Goal: Task Accomplishment & Management: Use online tool/utility

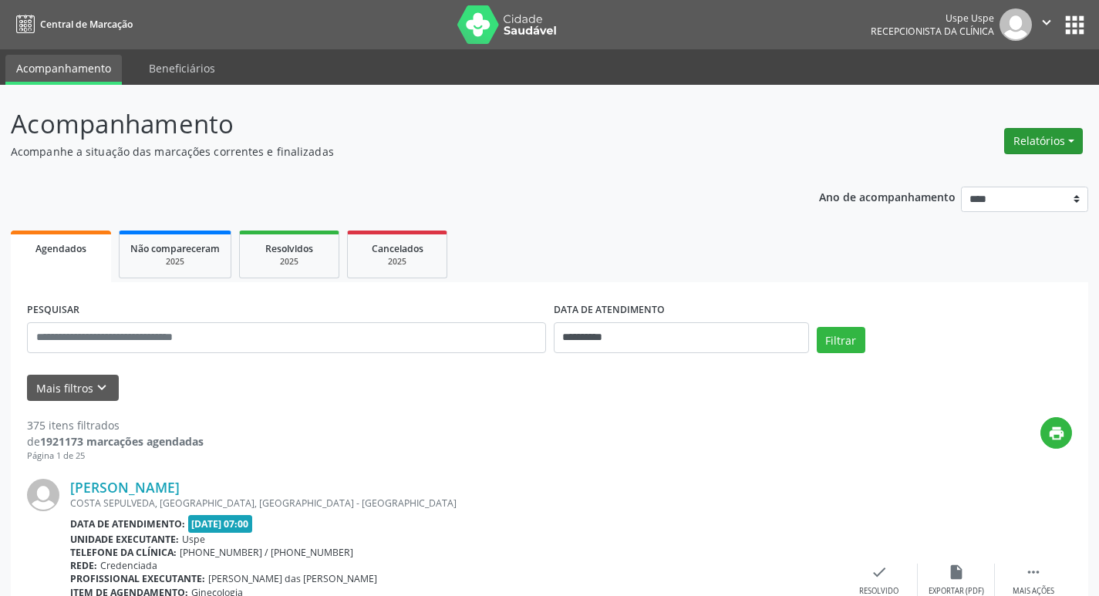
click at [1048, 135] on button "Relatórios" at bounding box center [1043, 141] width 79 height 26
click at [982, 169] on link "Agendamentos" at bounding box center [1001, 175] width 166 height 22
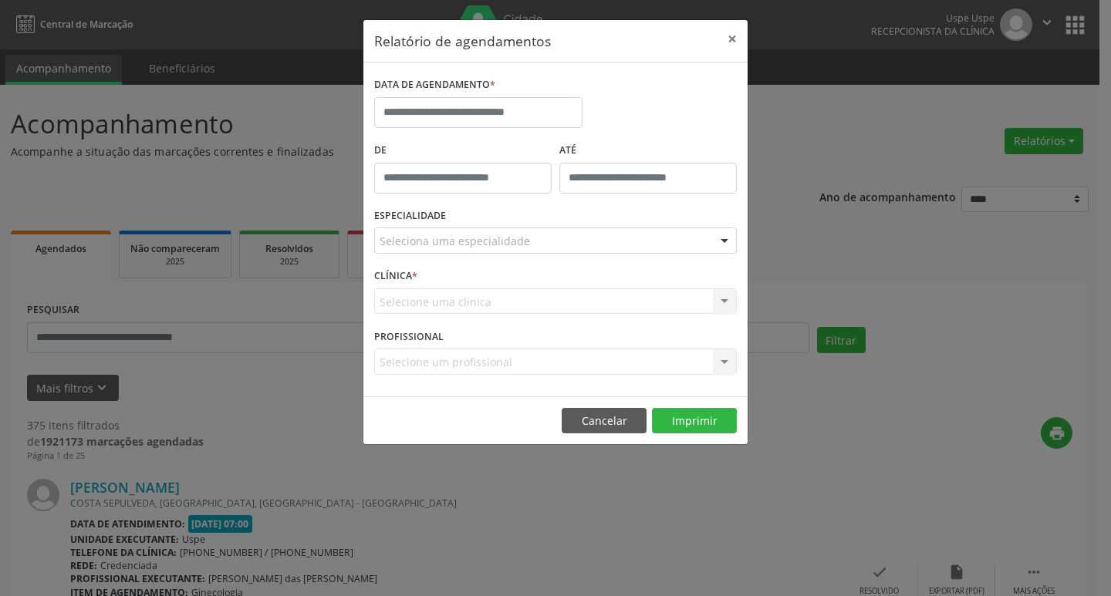
click at [434, 96] on label "DATA DE AGENDAMENTO *" at bounding box center [434, 85] width 121 height 24
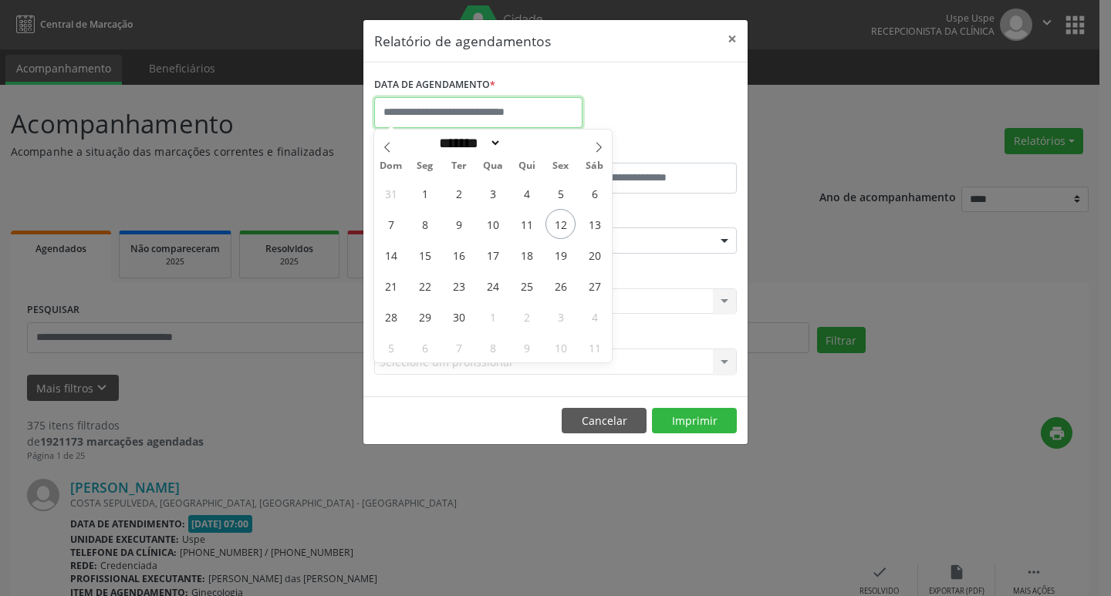
click at [437, 119] on input "text" at bounding box center [478, 112] width 208 height 31
click at [422, 257] on span "15" at bounding box center [425, 255] width 30 height 30
type input "**********"
click at [422, 257] on span "15" at bounding box center [425, 255] width 30 height 30
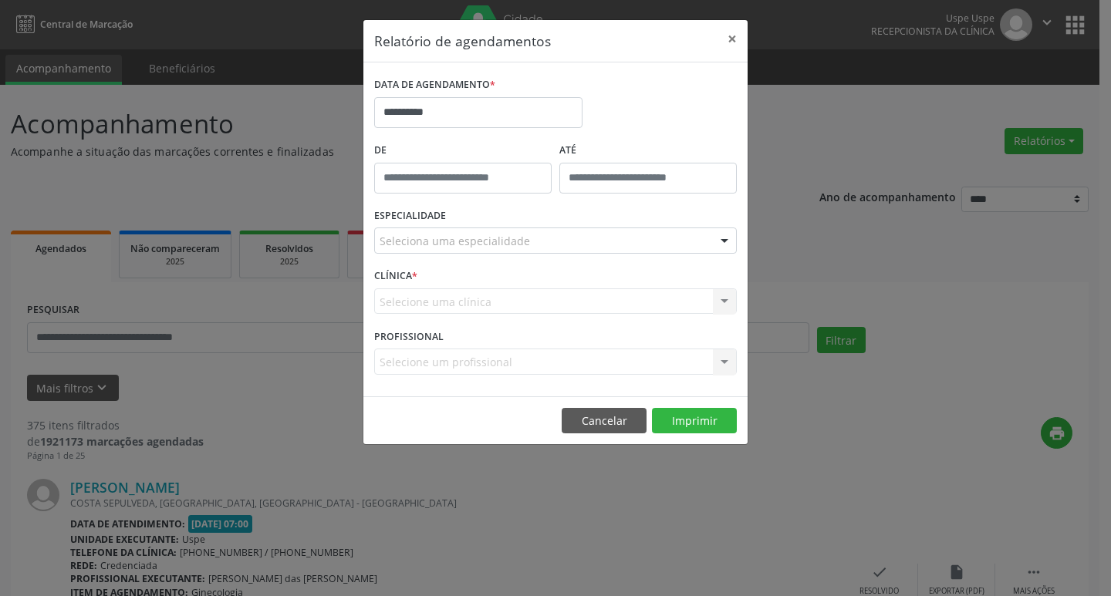
click at [515, 255] on div "ESPECIALIDADE Seleciona uma especialidade Todas as especialidades Alergologia A…" at bounding box center [555, 234] width 370 height 60
click at [516, 251] on div "Seleciona uma especialidade" at bounding box center [555, 241] width 362 height 26
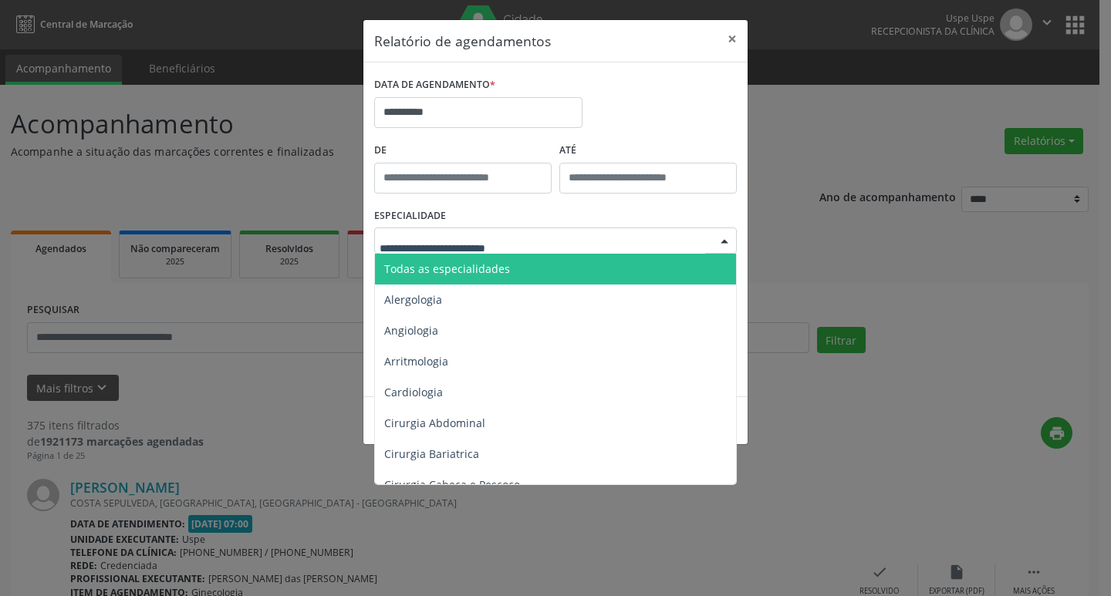
click at [509, 266] on span "Todas as especialidades" at bounding box center [556, 269] width 363 height 31
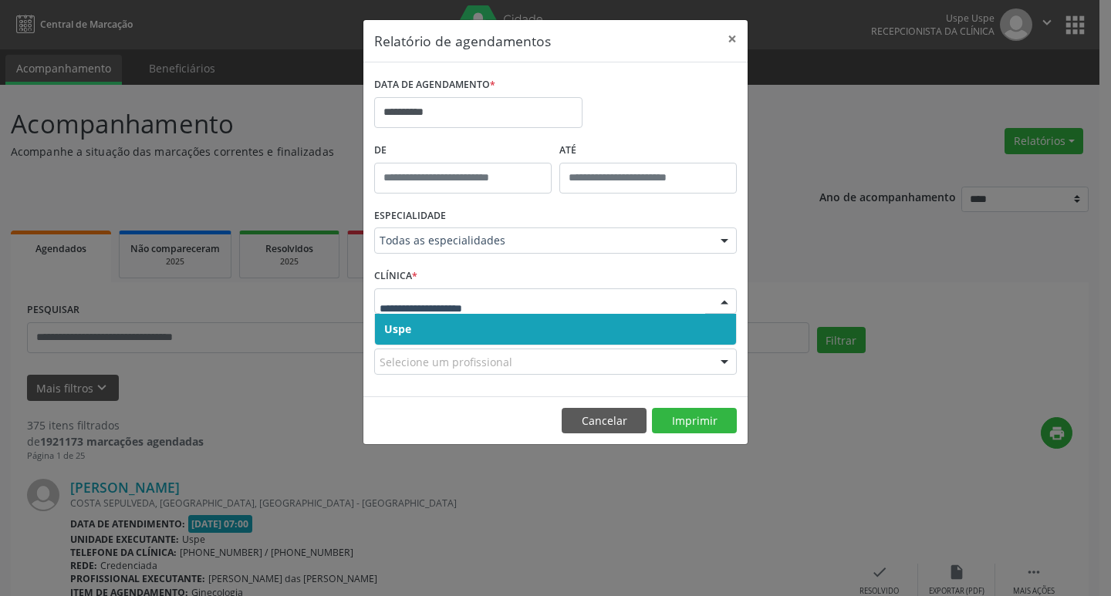
drag, startPoint x: 464, startPoint y: 322, endPoint x: 472, endPoint y: 312, distance: 13.3
click at [465, 321] on span "Uspe" at bounding box center [555, 329] width 361 height 31
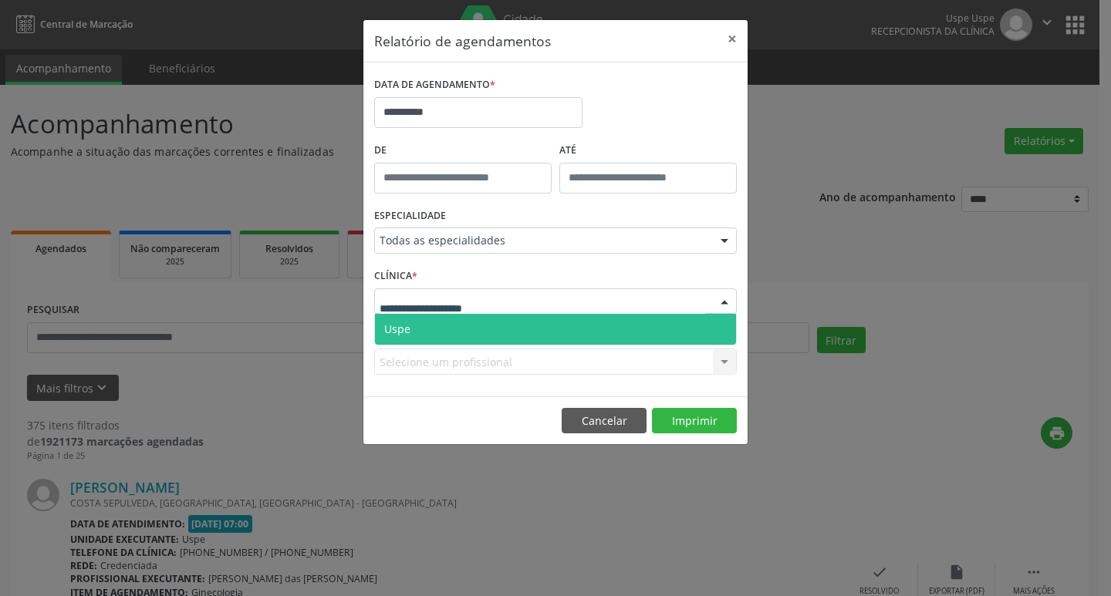
click at [477, 318] on span "Uspe" at bounding box center [555, 329] width 361 height 31
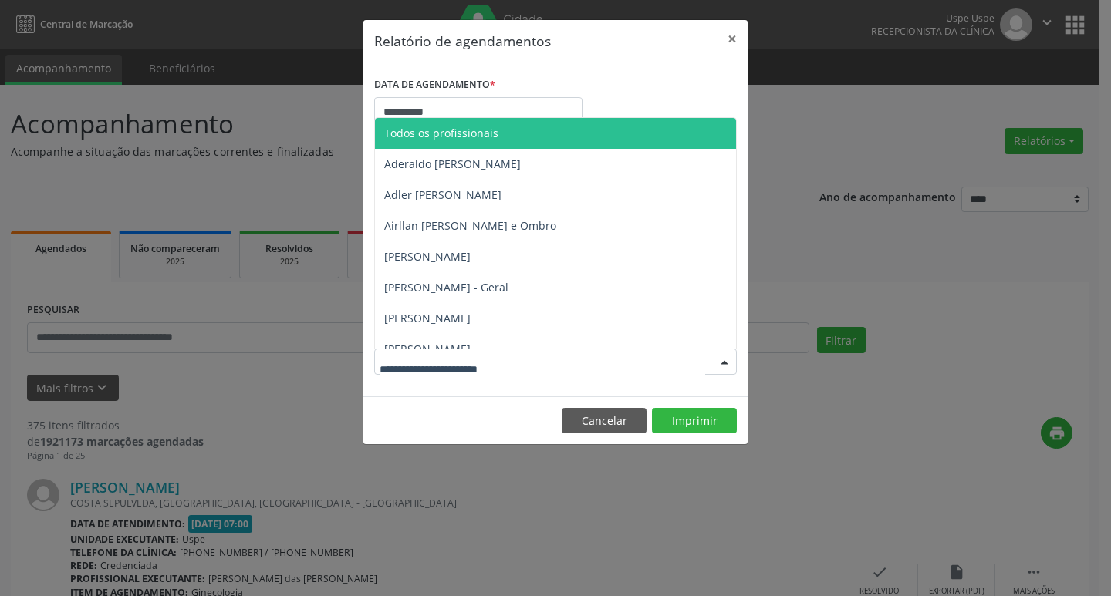
click at [468, 135] on span "Todos os profissionais" at bounding box center [441, 133] width 114 height 15
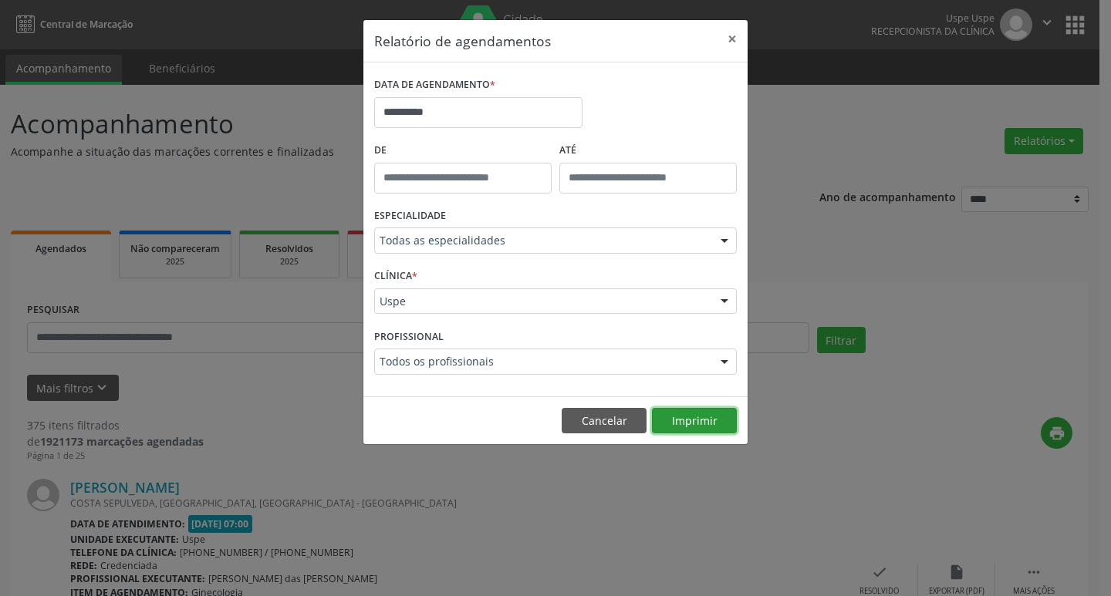
click at [687, 421] on button "Imprimir" at bounding box center [694, 421] width 85 height 26
